Goal: Manage account settings

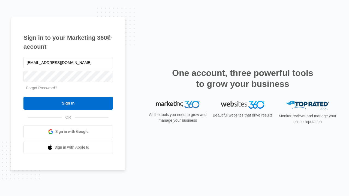
type input "[EMAIL_ADDRESS][DOMAIN_NAME]"
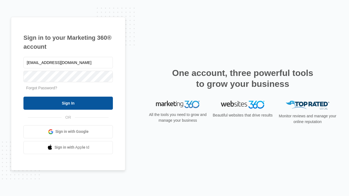
click at [68, 103] on input "Sign In" at bounding box center [67, 103] width 89 height 13
